Goal: Information Seeking & Learning: Learn about a topic

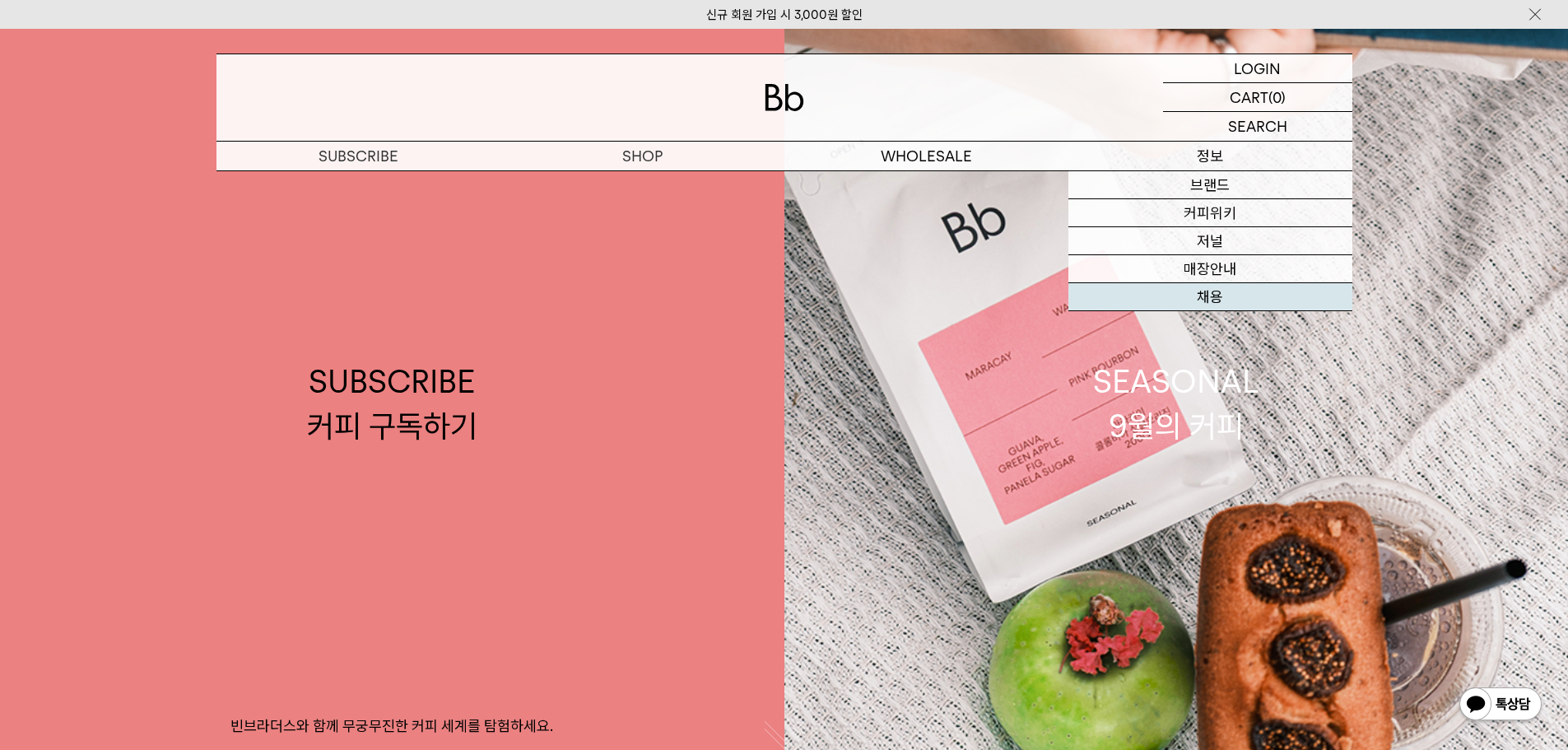
click at [1154, 291] on link "채용" at bounding box center [1211, 297] width 284 height 28
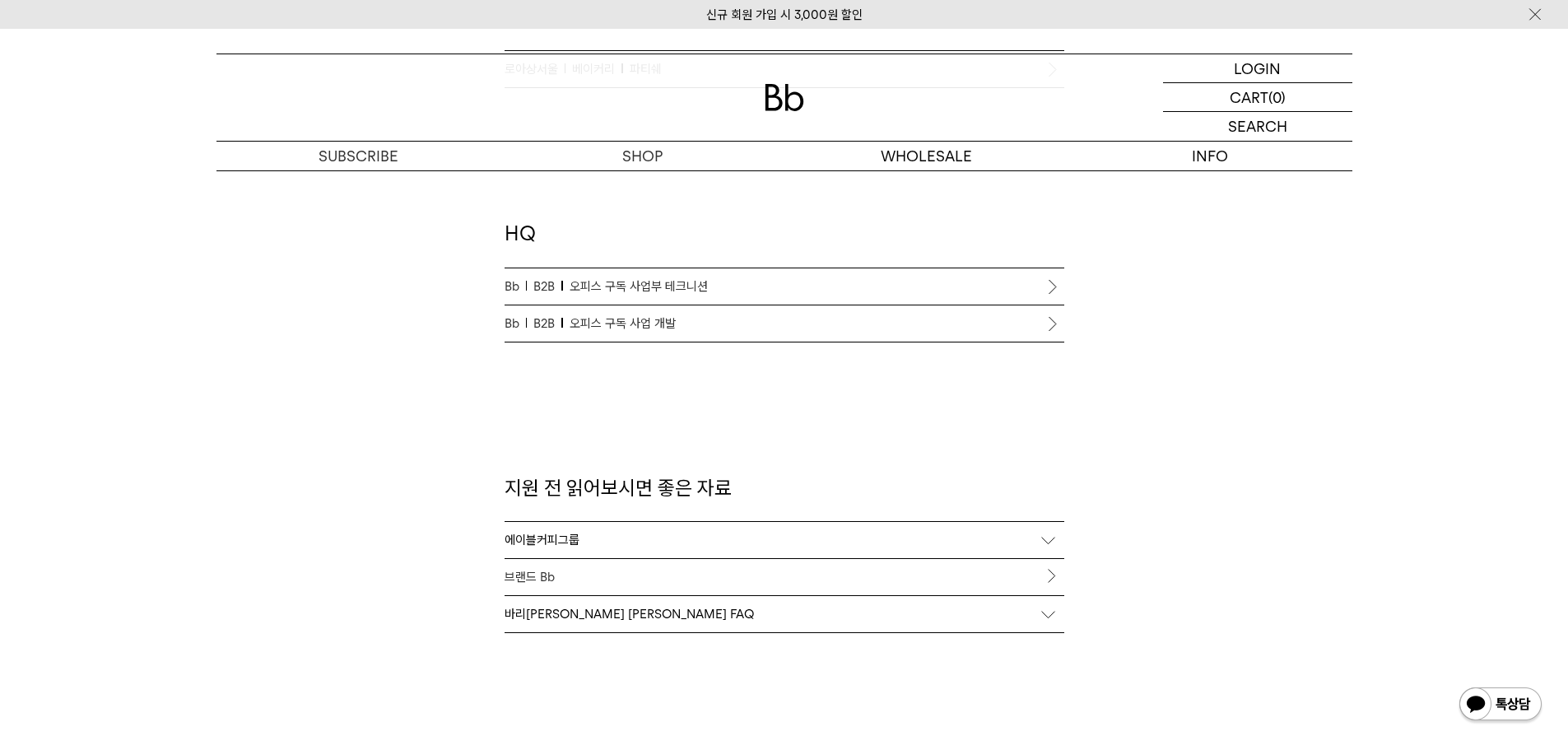
scroll to position [1482, 0]
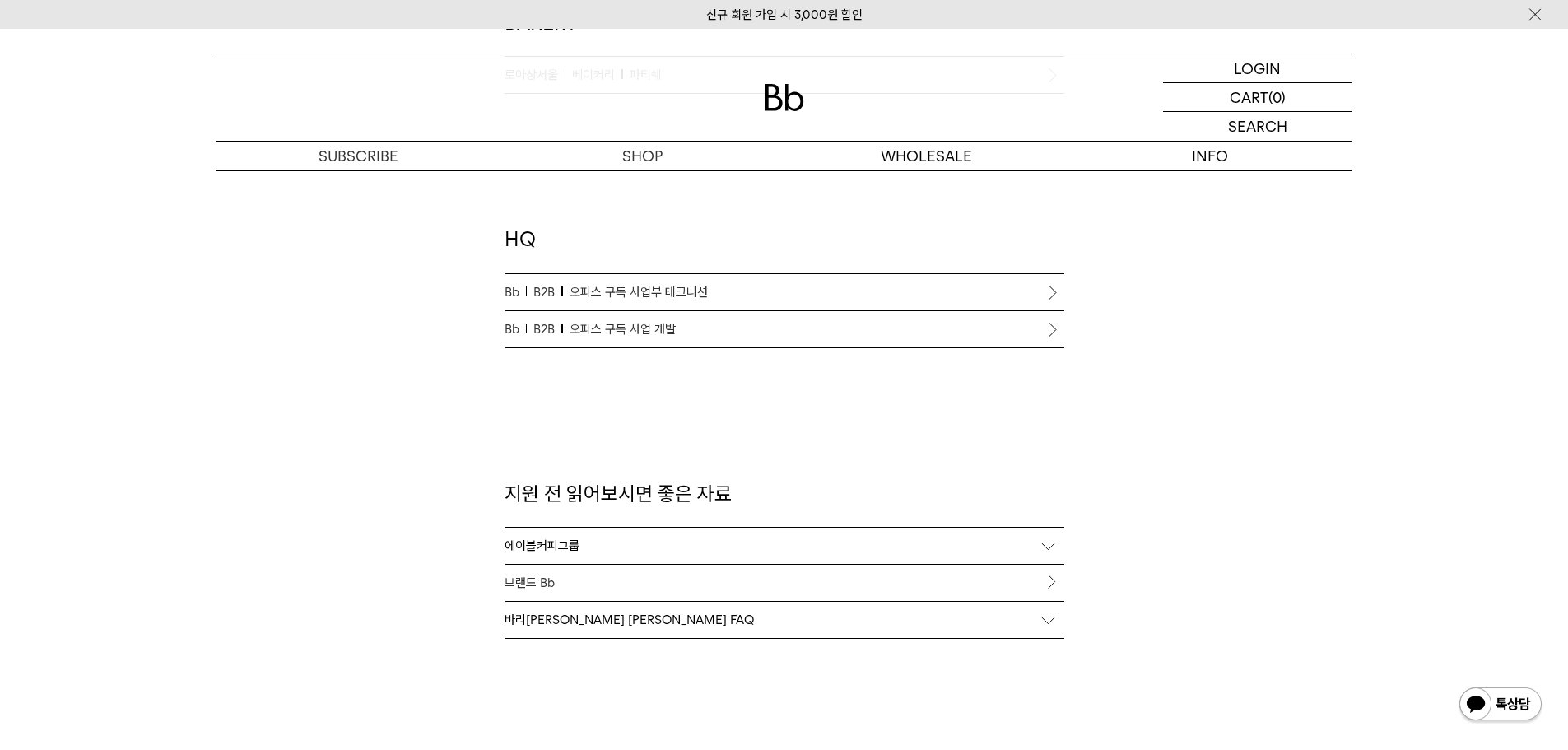
click at [711, 337] on p "Bb B2B 오피스 구독 사업 개발" at bounding box center [784, 329] width 559 height 20
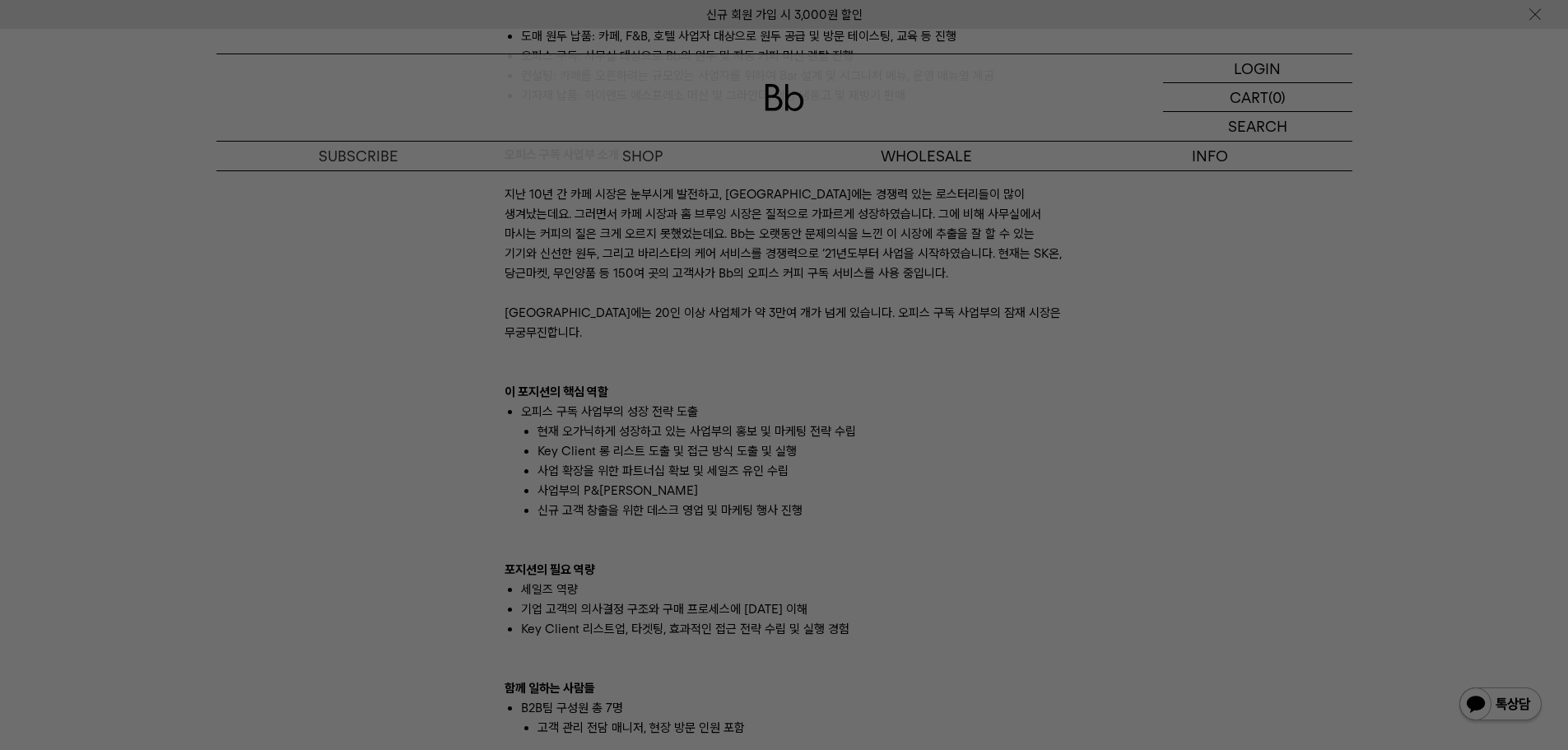
scroll to position [987, 0]
